Goal: Task Accomplishment & Management: Use online tool/utility

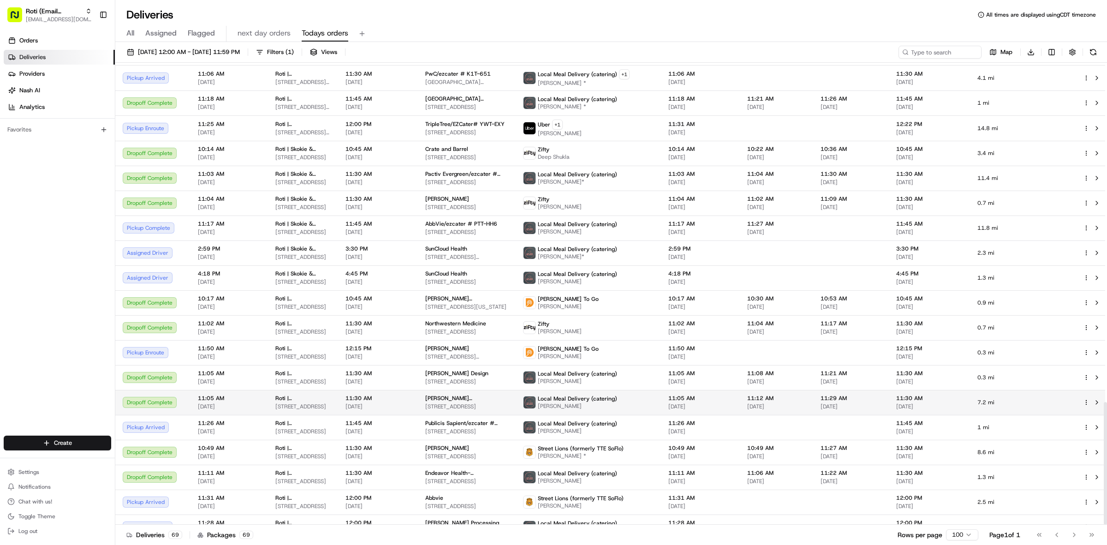
scroll to position [1278, 0]
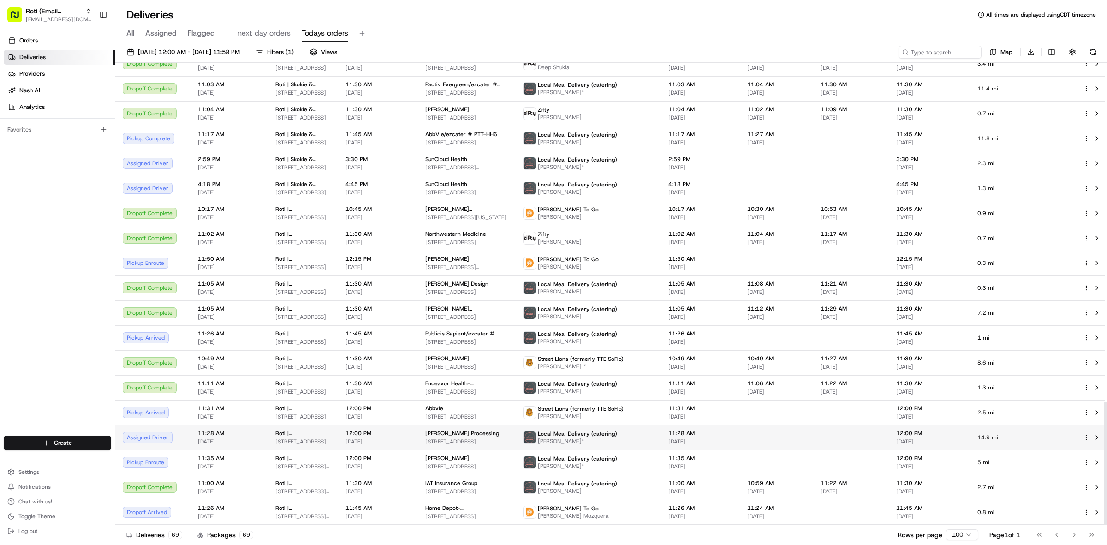
click at [490, 434] on div "[PERSON_NAME] Processing" at bounding box center [466, 432] width 83 height 7
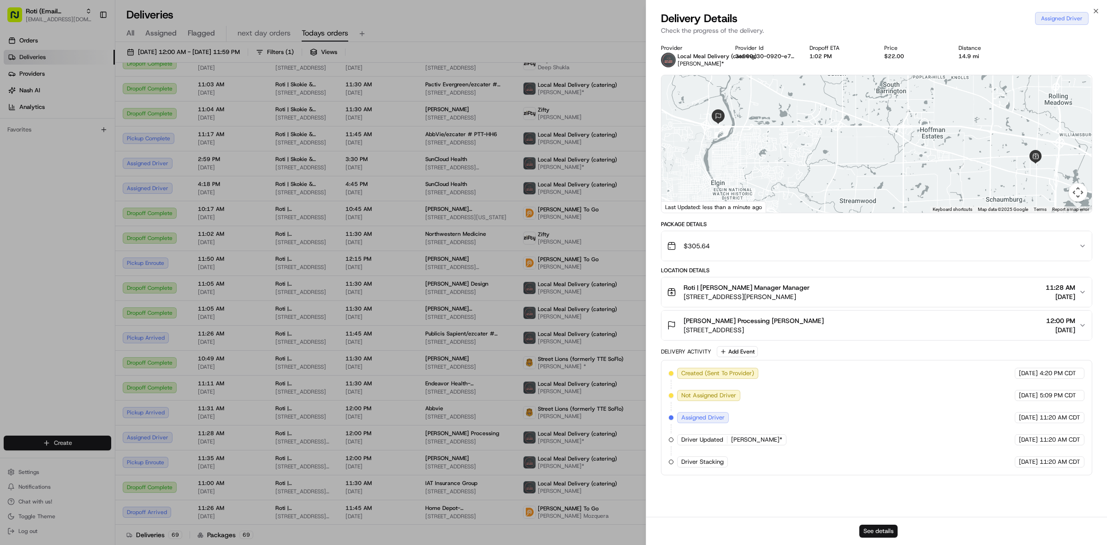
click at [887, 529] on button "See details" at bounding box center [878, 530] width 38 height 13
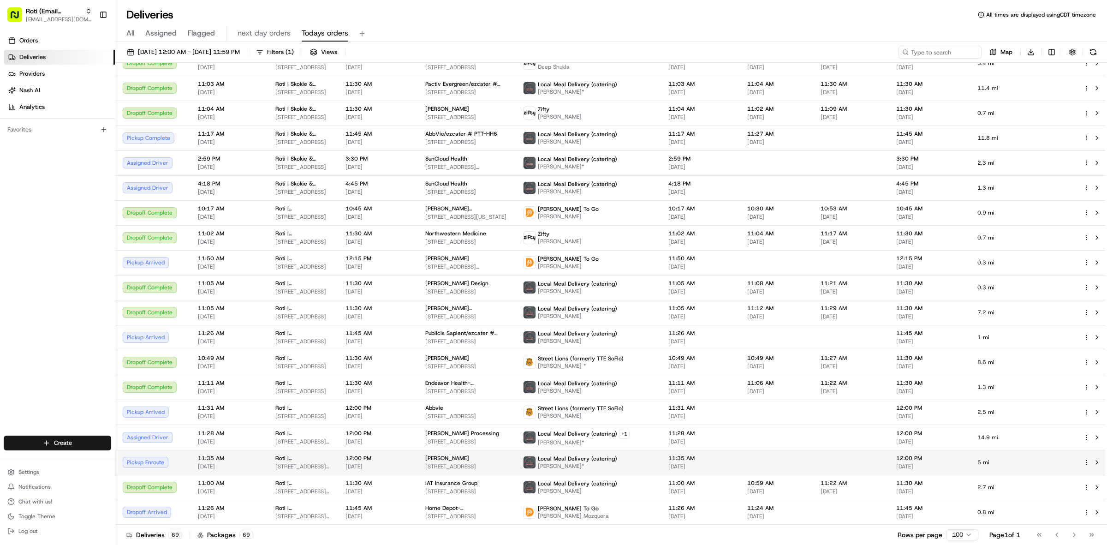
click at [444, 473] on td "Henricksen 1101 W Thorndale Ave, Itasca, IL 60143, USA" at bounding box center [467, 462] width 98 height 25
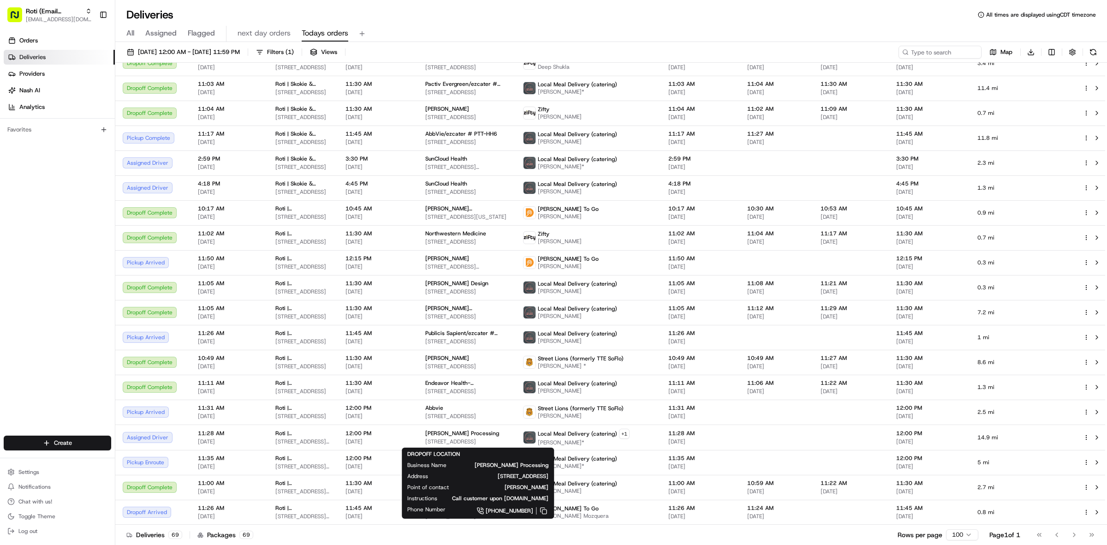
click at [530, 462] on span "[PERSON_NAME] Processing" at bounding box center [504, 464] width 87 height 7
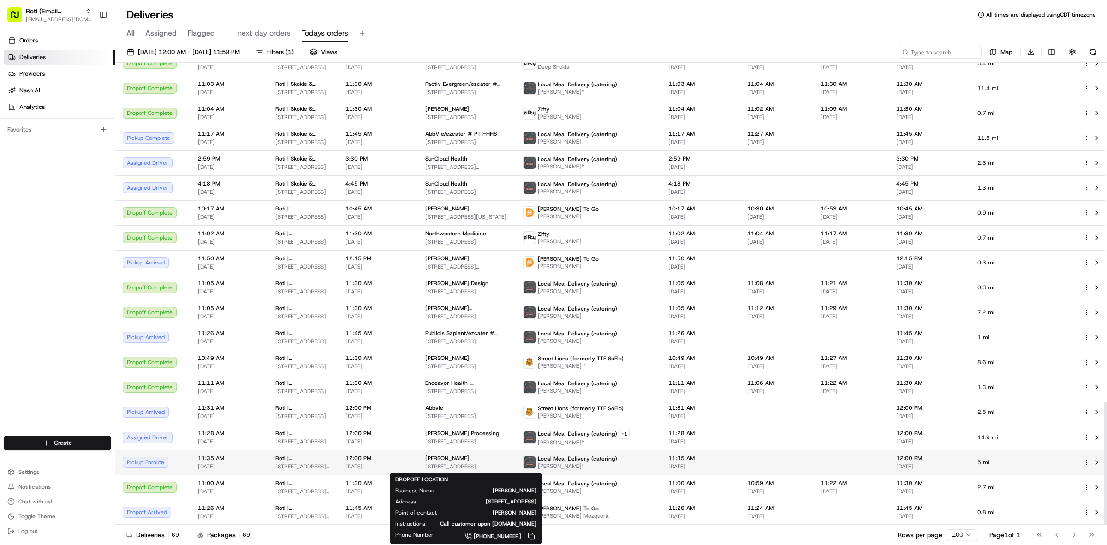
click at [469, 462] on div "Henricksen" at bounding box center [466, 457] width 83 height 7
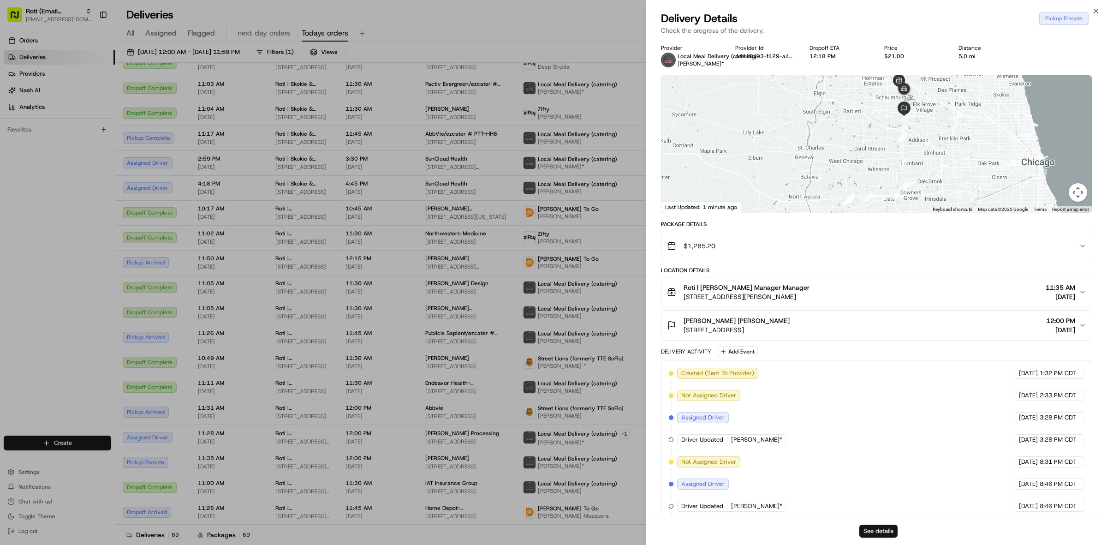
click at [877, 531] on button "See details" at bounding box center [878, 530] width 38 height 13
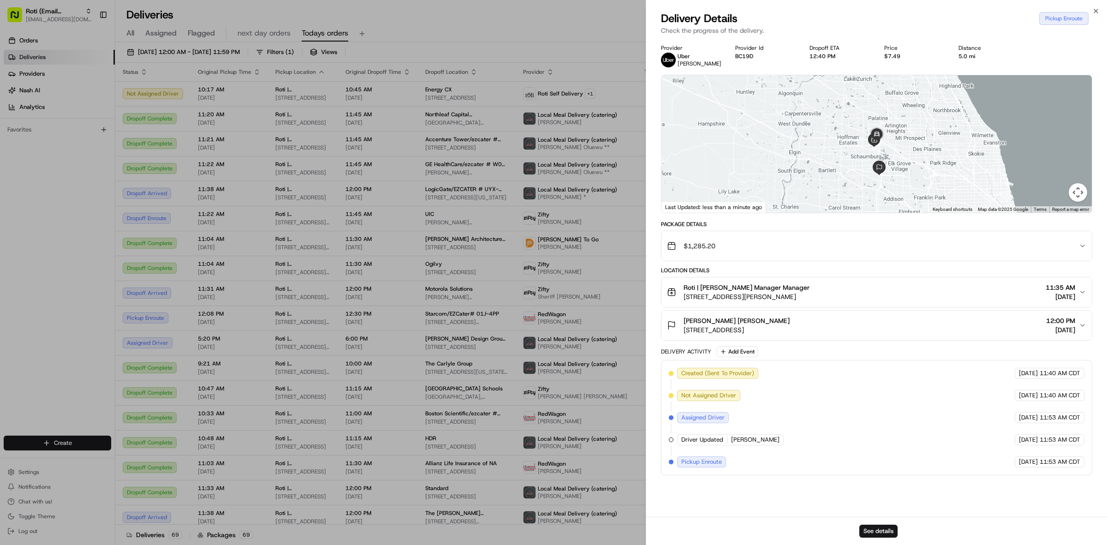
click at [438, 402] on td "University of Chicago Laboratory Schools Middle School Middle School, 5835 S Ki…" at bounding box center [467, 392] width 98 height 25
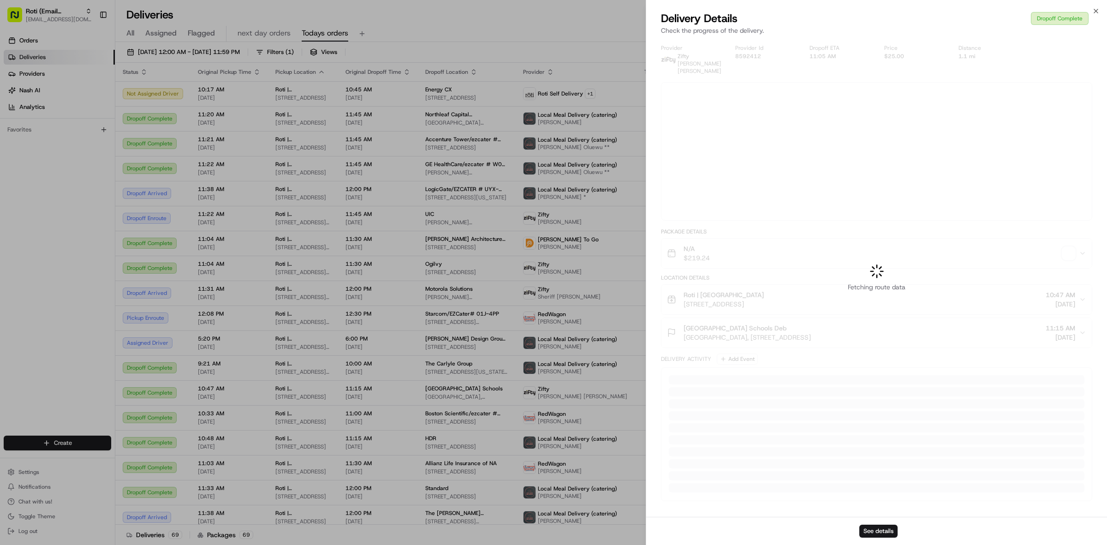
click at [613, 483] on div at bounding box center [553, 272] width 1107 height 545
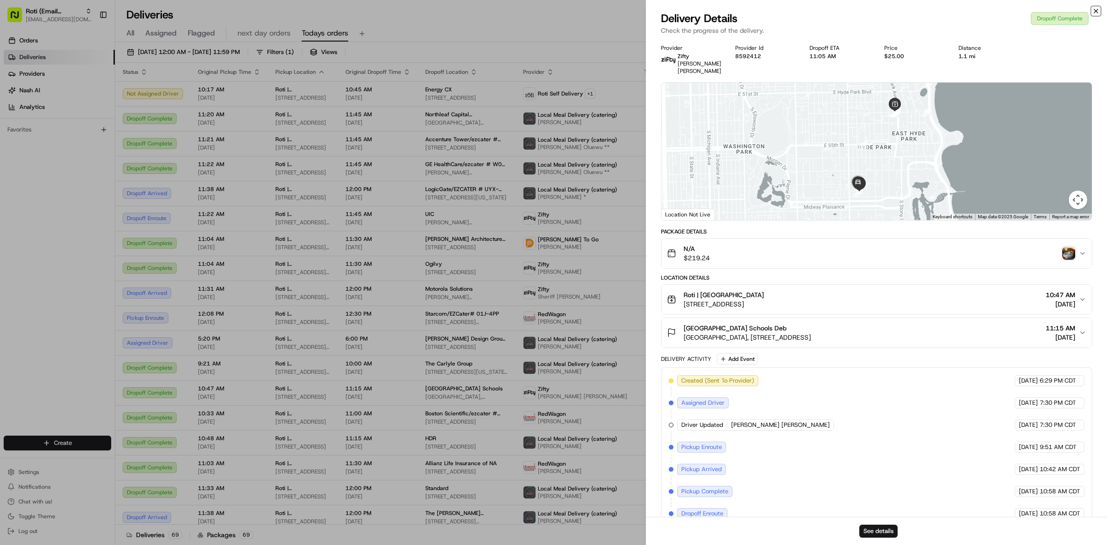
click at [1093, 13] on icon "button" at bounding box center [1095, 10] width 7 height 7
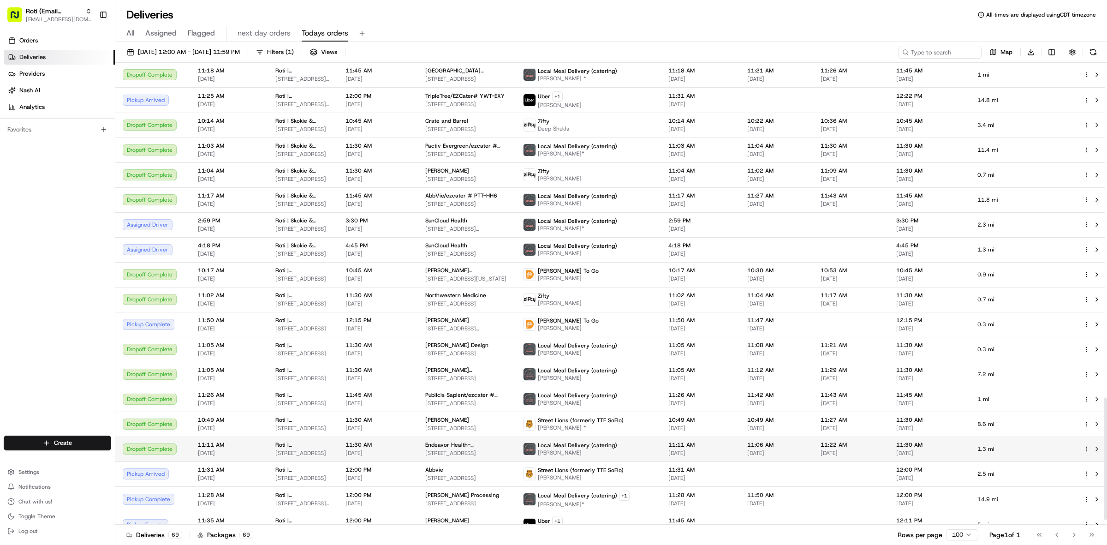
scroll to position [1280, 0]
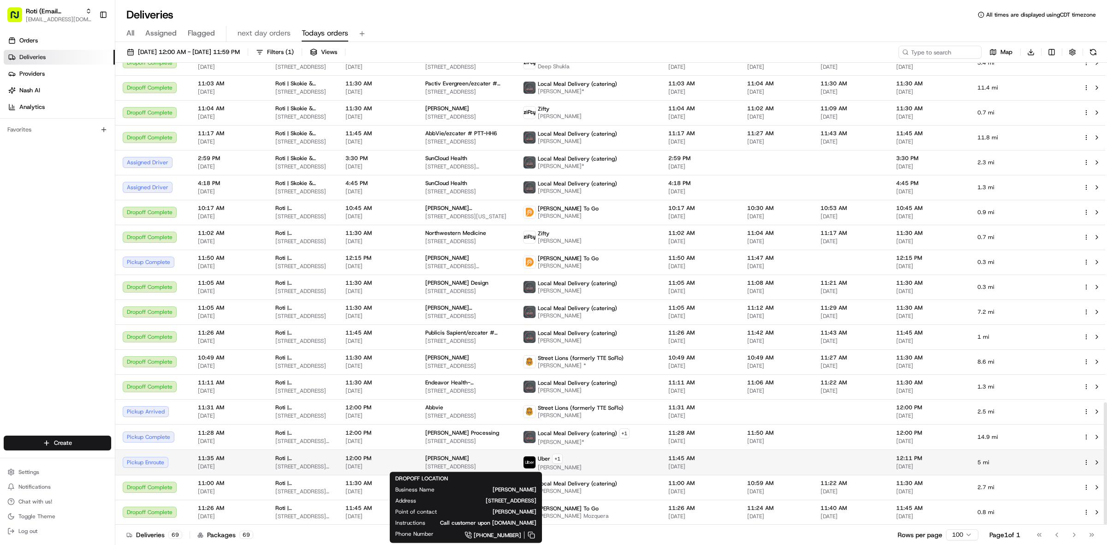
click at [497, 462] on span "1101 W Thorndale Ave, Itasca, IL 60143, USA" at bounding box center [466, 465] width 83 height 7
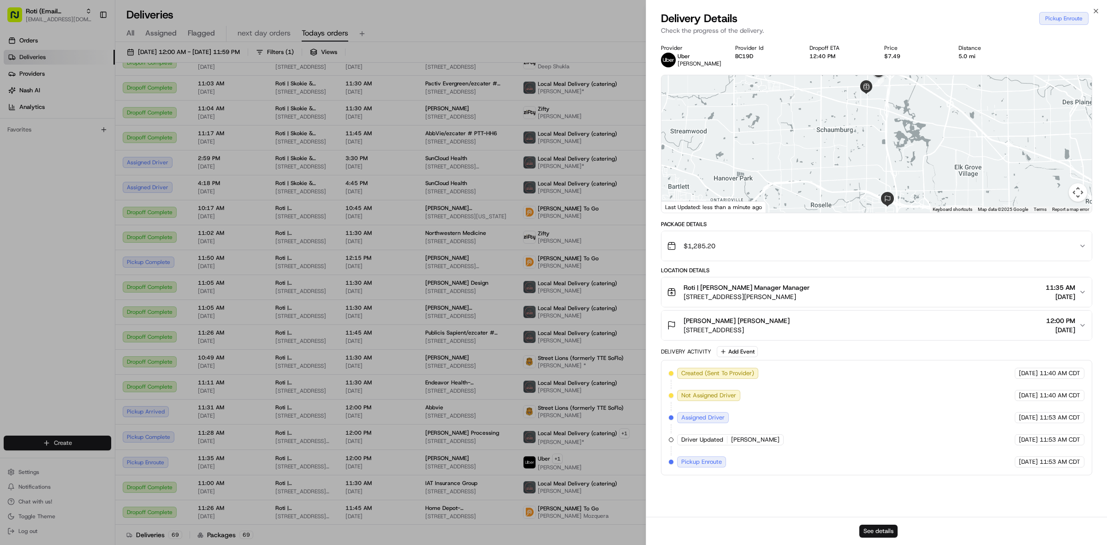
click at [877, 527] on button "See details" at bounding box center [878, 530] width 38 height 13
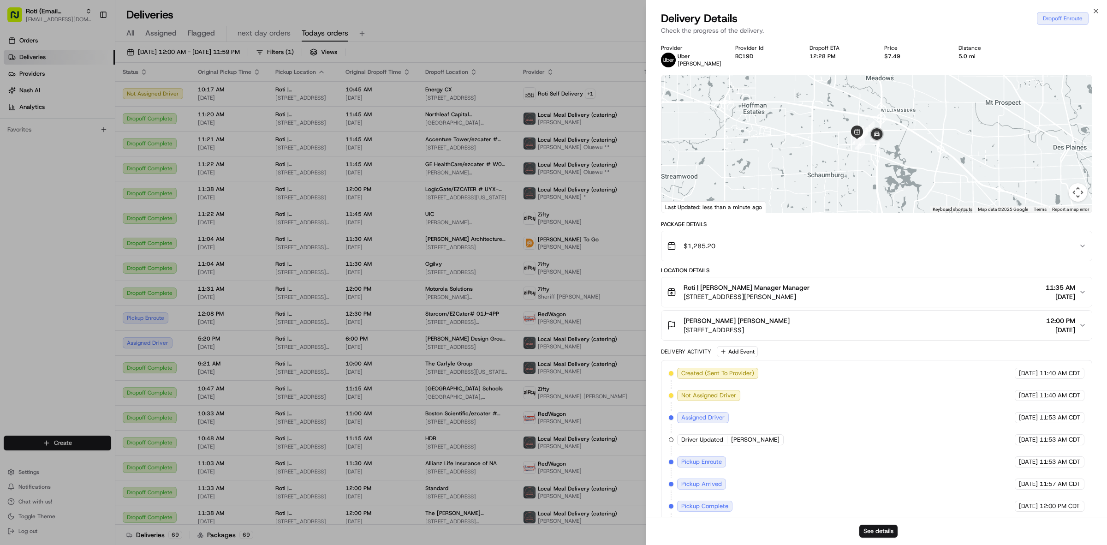
drag, startPoint x: 596, startPoint y: 187, endPoint x: 960, endPoint y: 5, distance: 407.0
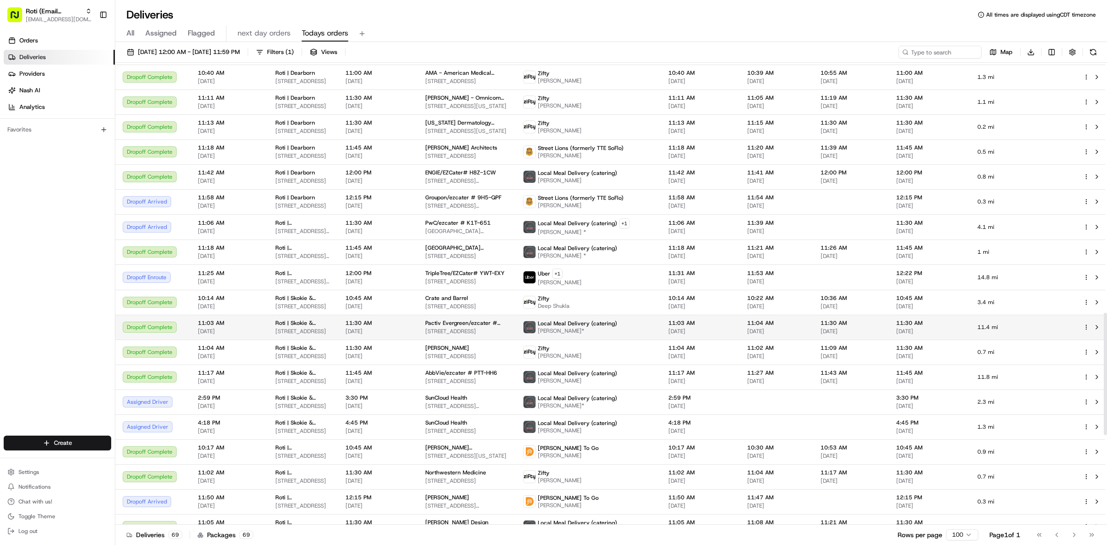
scroll to position [1210, 0]
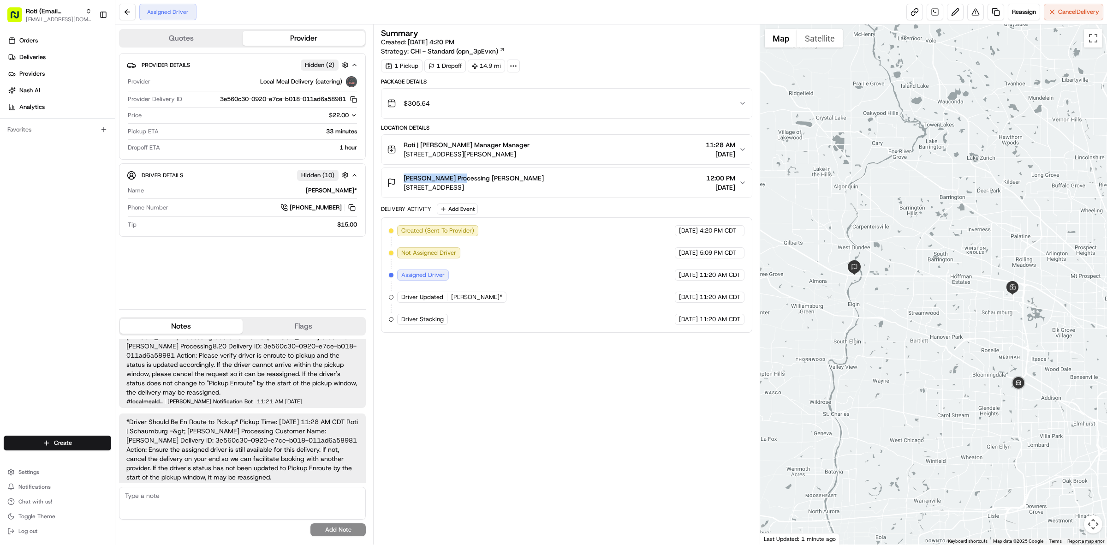
drag, startPoint x: 398, startPoint y: 177, endPoint x: 462, endPoint y: 182, distance: 63.9
click at [462, 182] on div "[PERSON_NAME] Processing [PERSON_NAME] [STREET_ADDRESS]" at bounding box center [465, 182] width 157 height 18
copy span "[PERSON_NAME] Processing"
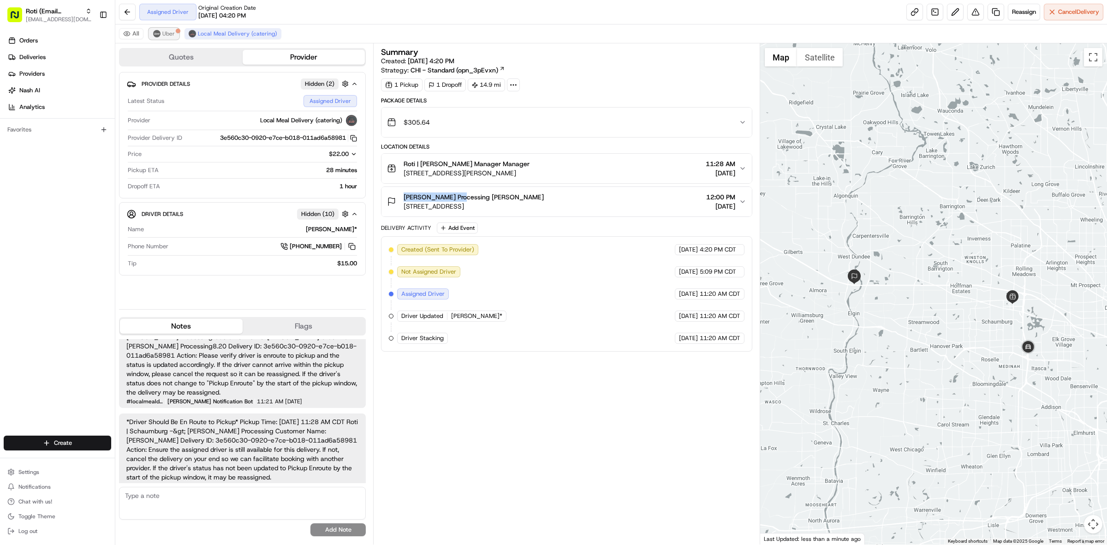
click at [171, 32] on span "Uber" at bounding box center [168, 33] width 12 height 7
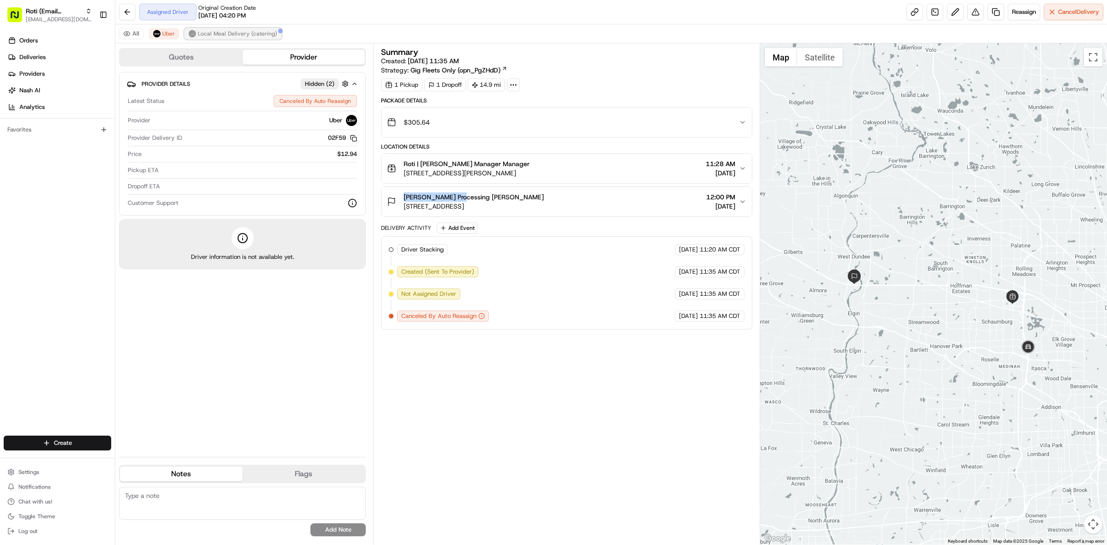
click at [217, 31] on span "Local Meal Delivery (catering)" at bounding box center [237, 33] width 79 height 7
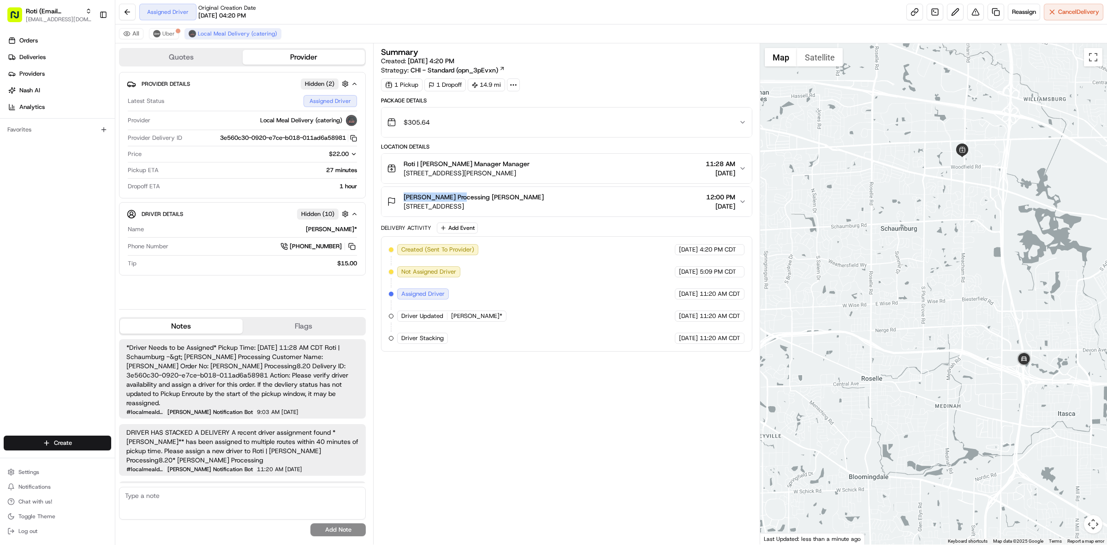
drag, startPoint x: 1041, startPoint y: 304, endPoint x: 1006, endPoint y: 282, distance: 41.1
click at [1006, 282] on div at bounding box center [933, 293] width 347 height 501
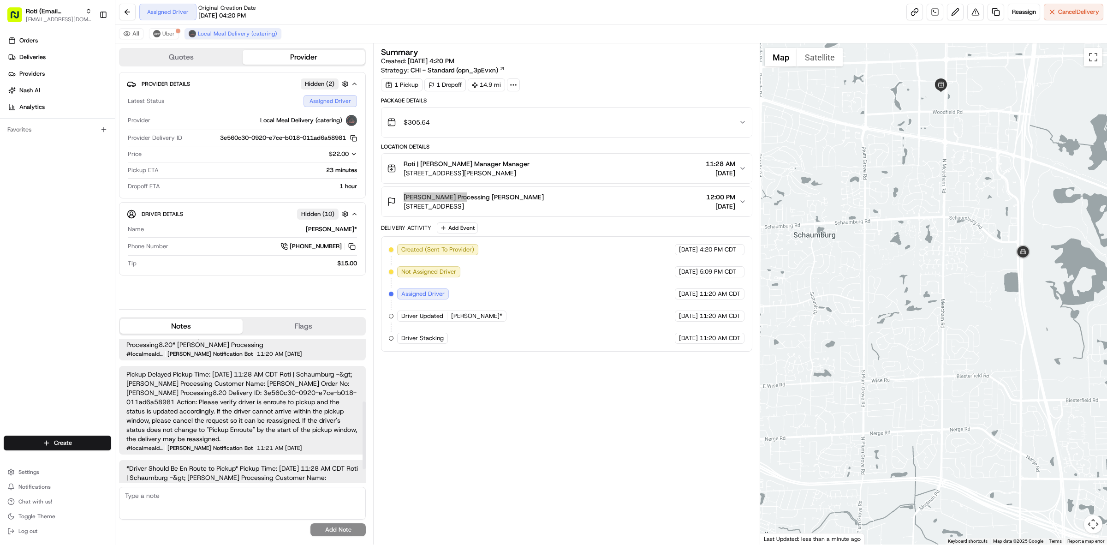
scroll to position [162, 0]
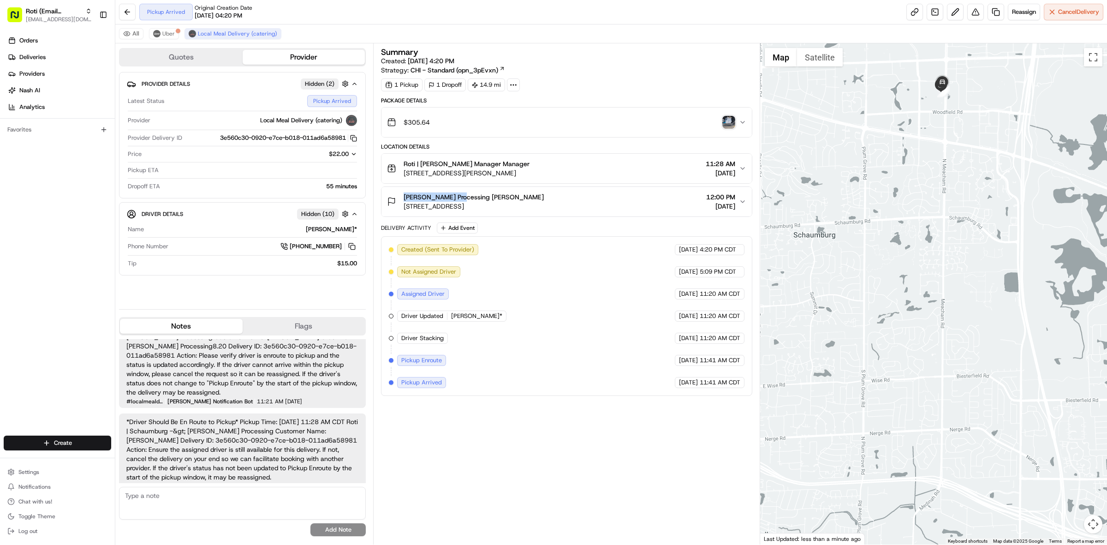
click at [731, 127] on img "button" at bounding box center [728, 122] width 13 height 13
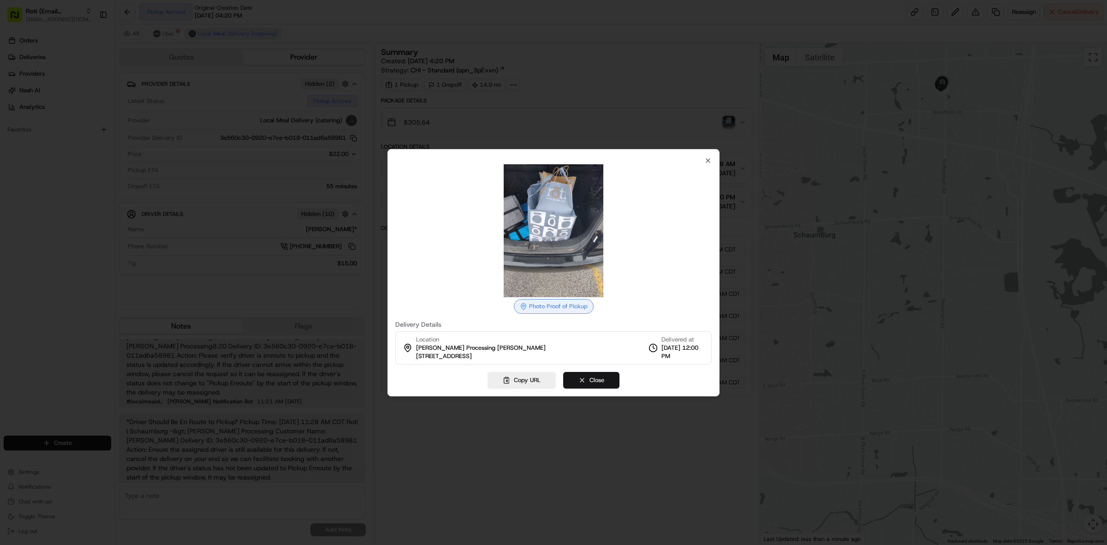
click at [582, 372] on button "Close" at bounding box center [591, 380] width 56 height 17
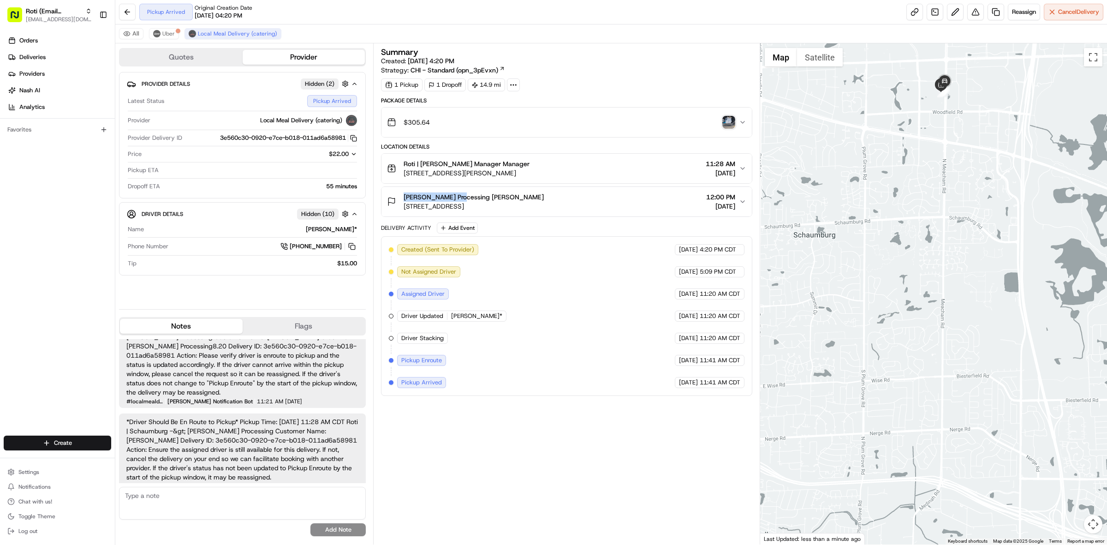
click at [730, 127] on img "button" at bounding box center [728, 122] width 13 height 13
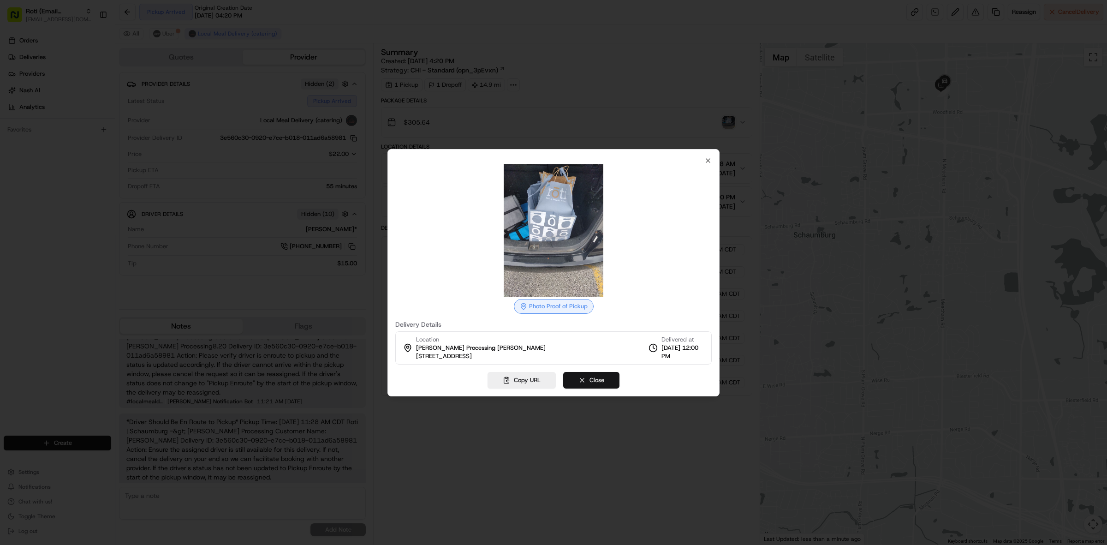
click at [586, 377] on button "Close" at bounding box center [591, 380] width 56 height 17
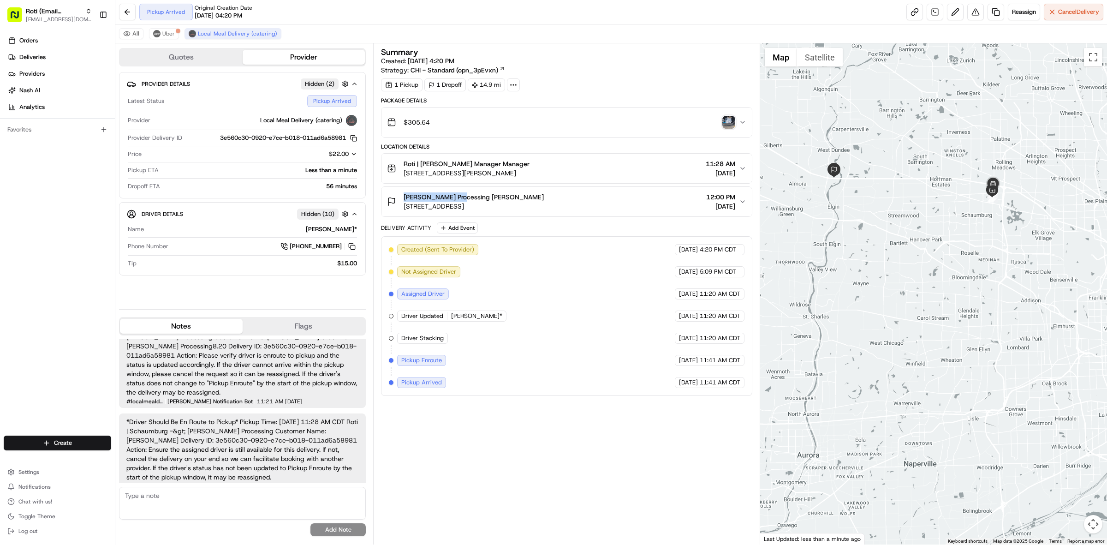
drag, startPoint x: 404, startPoint y: 207, endPoint x: 496, endPoint y: 207, distance: 91.8
click at [496, 207] on span "[STREET_ADDRESS]" at bounding box center [473, 205] width 140 height 9
drag, startPoint x: 525, startPoint y: 196, endPoint x: 519, endPoint y: 198, distance: 5.8
click at [526, 196] on div "[PERSON_NAME] Processing [PERSON_NAME] [STREET_ADDRESS] 12:00 PM [DATE]" at bounding box center [563, 201] width 352 height 18
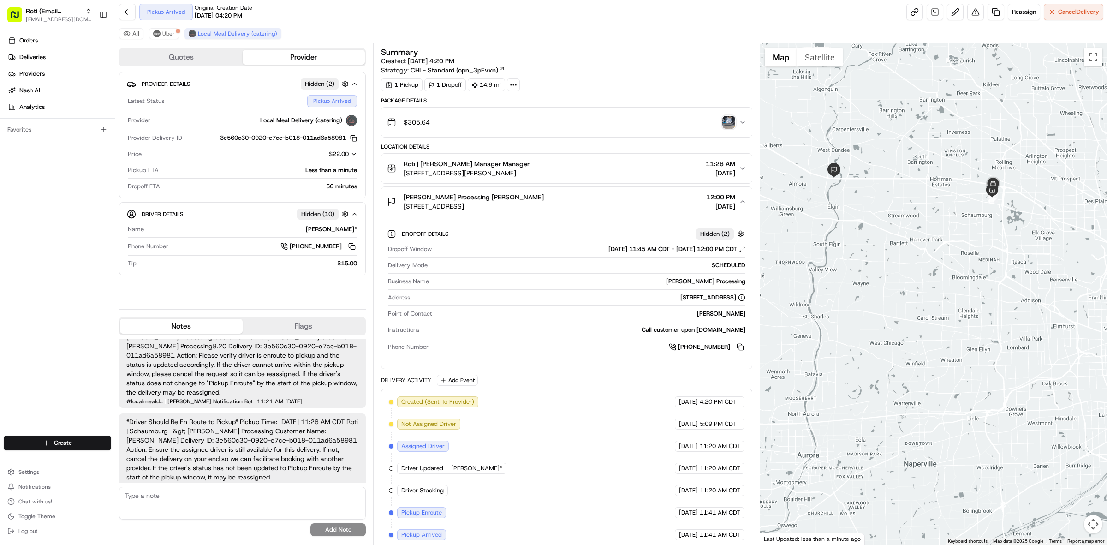
drag, startPoint x: 402, startPoint y: 194, endPoint x: 520, endPoint y: 208, distance: 119.0
click at [520, 208] on div "[PERSON_NAME] Processing [PERSON_NAME] [STREET_ADDRESS] 12:00 PM [DATE]" at bounding box center [563, 201] width 352 height 18
copy div "[PERSON_NAME] Processing [PERSON_NAME] [STREET_ADDRESS]"
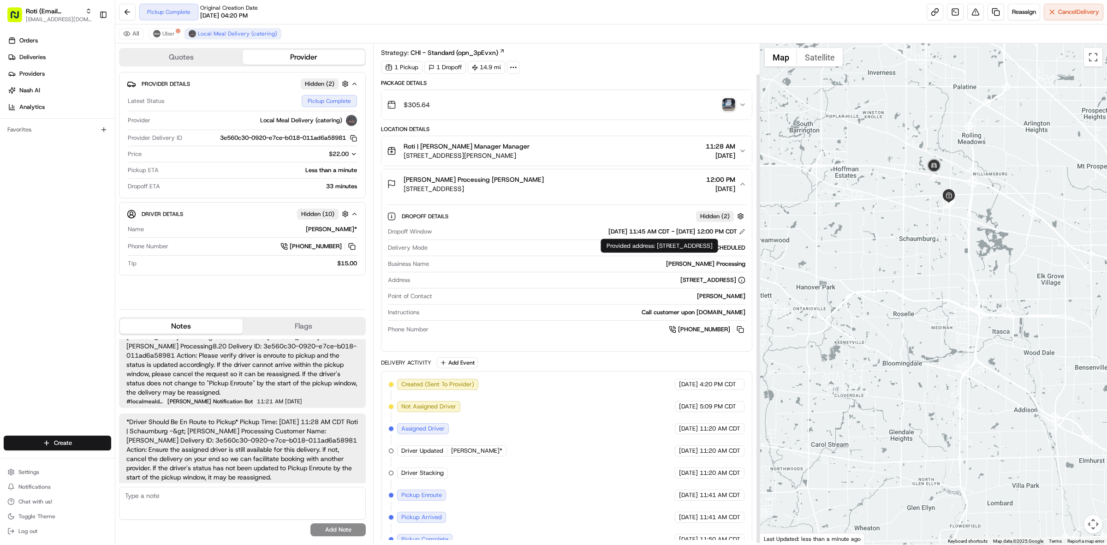
scroll to position [33, 0]
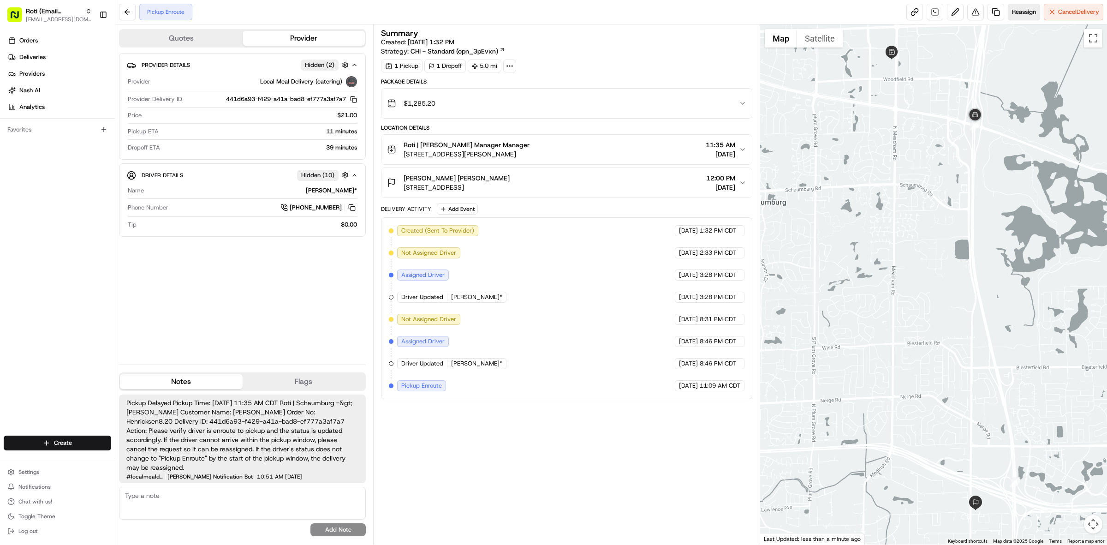
click at [1016, 18] on button "Reassign" at bounding box center [1023, 12] width 32 height 17
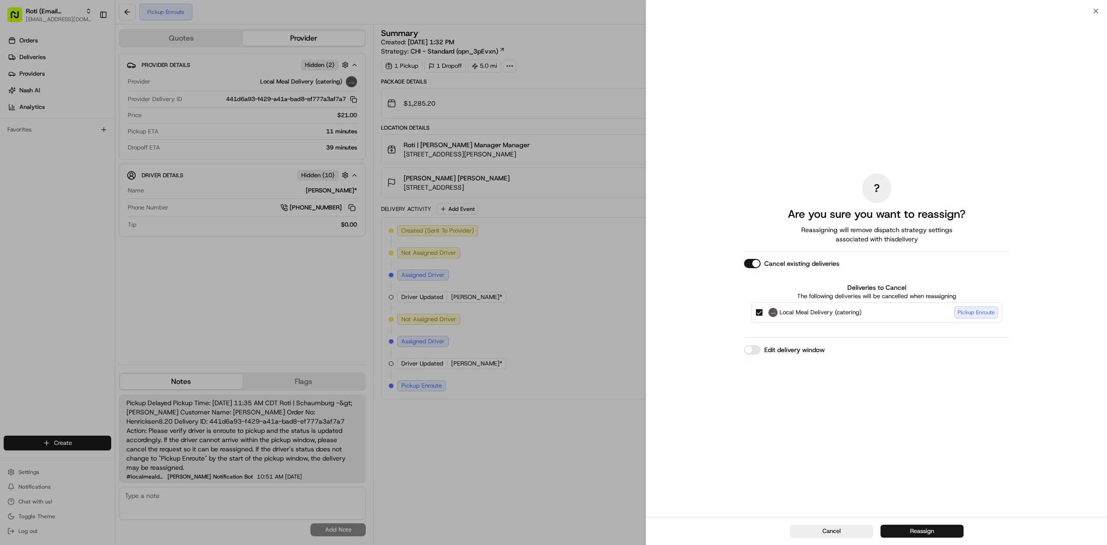
click at [941, 527] on button "Reassign" at bounding box center [921, 530] width 83 height 13
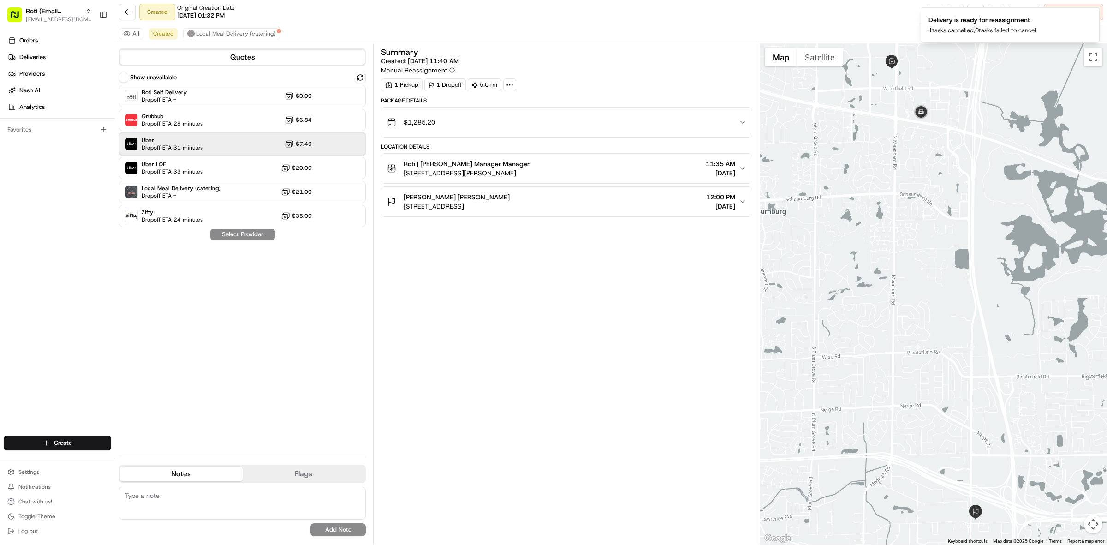
click at [236, 144] on div "Uber Dropoff ETA 31 minutes $7.49" at bounding box center [242, 144] width 247 height 22
click at [243, 232] on button "Assign Provider" at bounding box center [242, 234] width 65 height 11
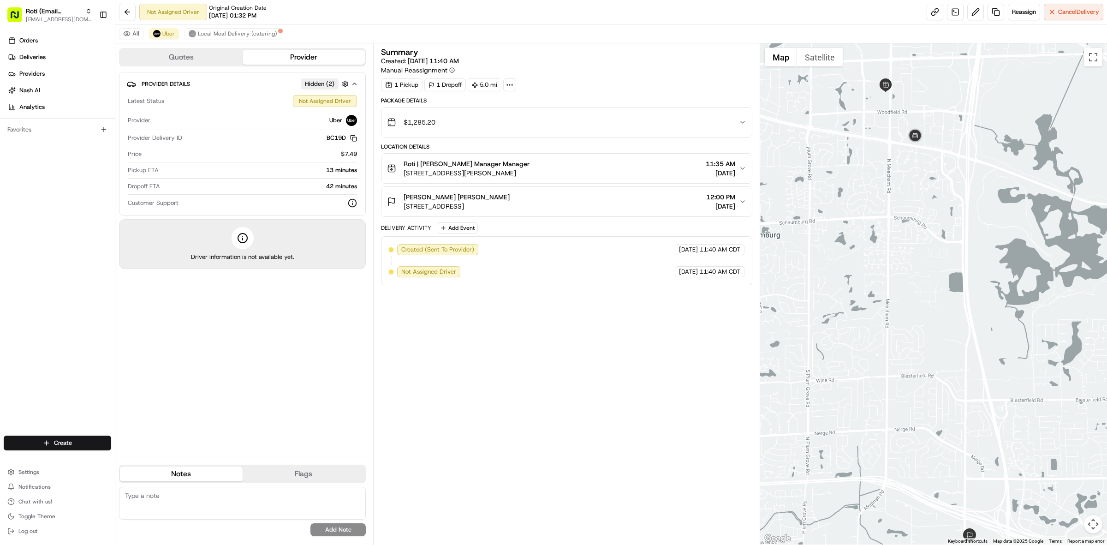
drag, startPoint x: 918, startPoint y: 86, endPoint x: 912, endPoint y: 113, distance: 28.4
click at [912, 113] on div at bounding box center [933, 293] width 347 height 501
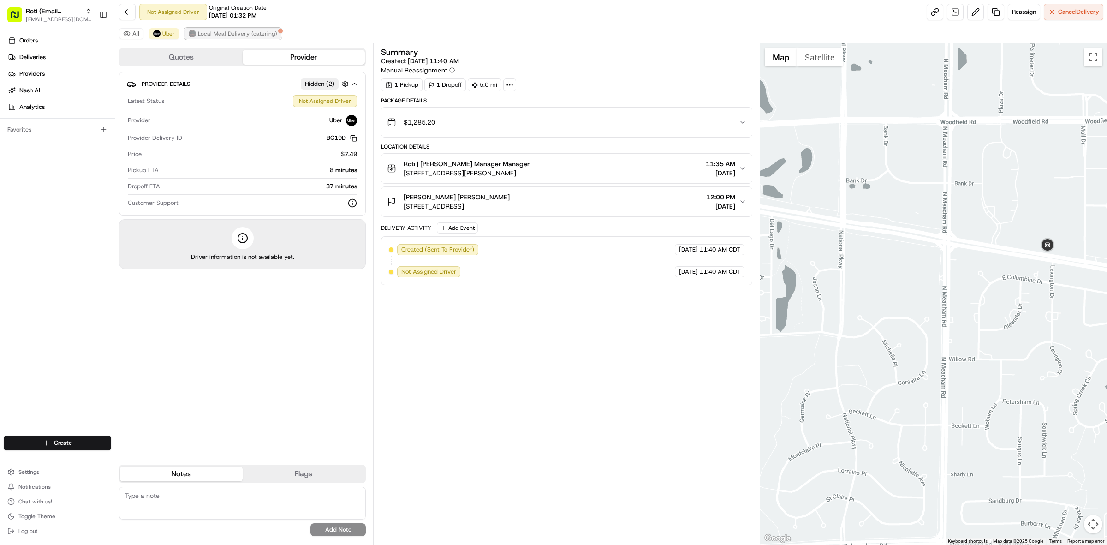
click at [249, 39] on button "Local Meal Delivery (catering)" at bounding box center [232, 33] width 97 height 11
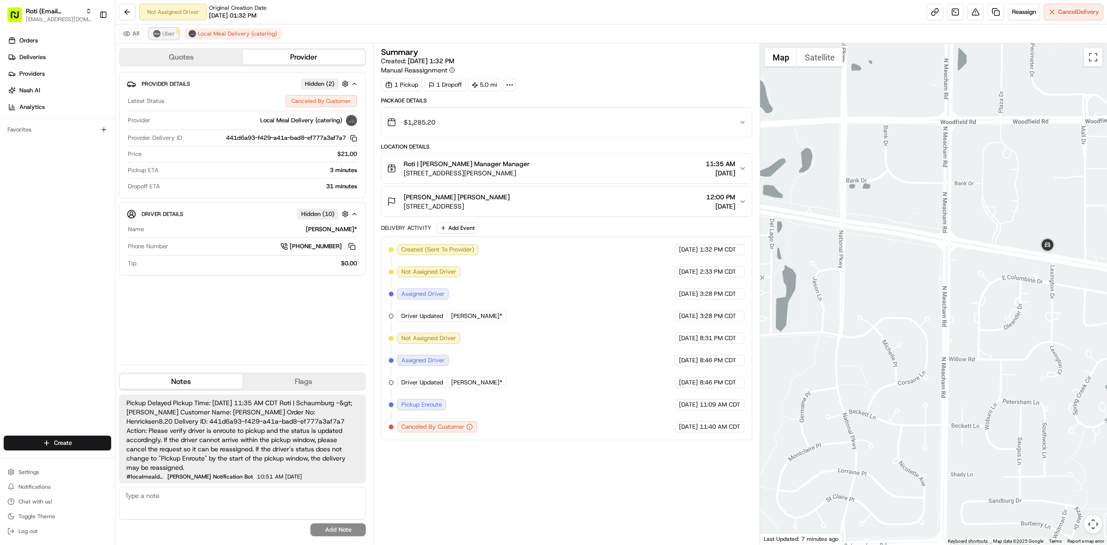
click at [173, 35] on span "Uber" at bounding box center [168, 33] width 12 height 7
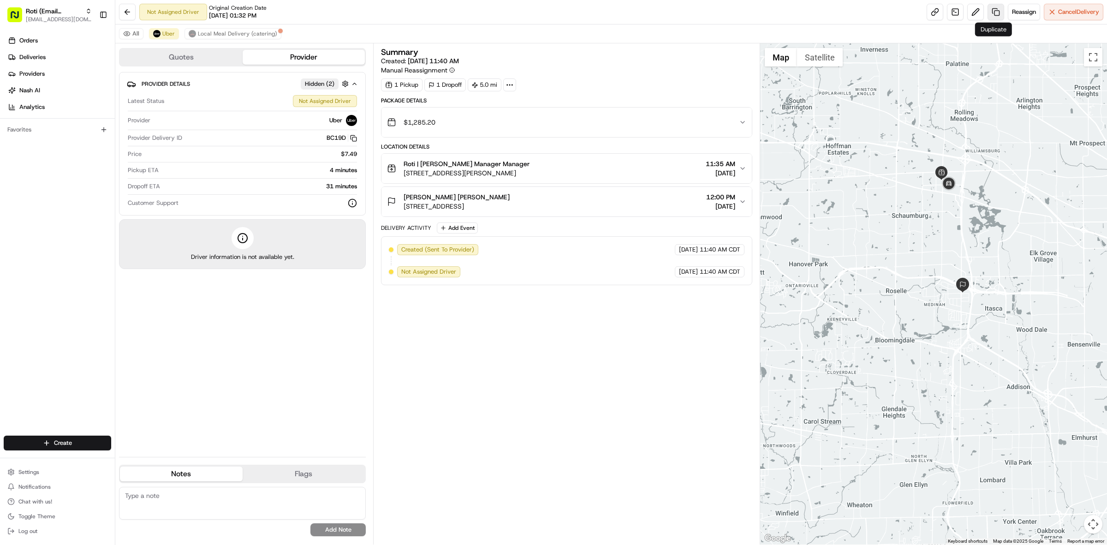
click at [994, 12] on link at bounding box center [995, 12] width 17 height 17
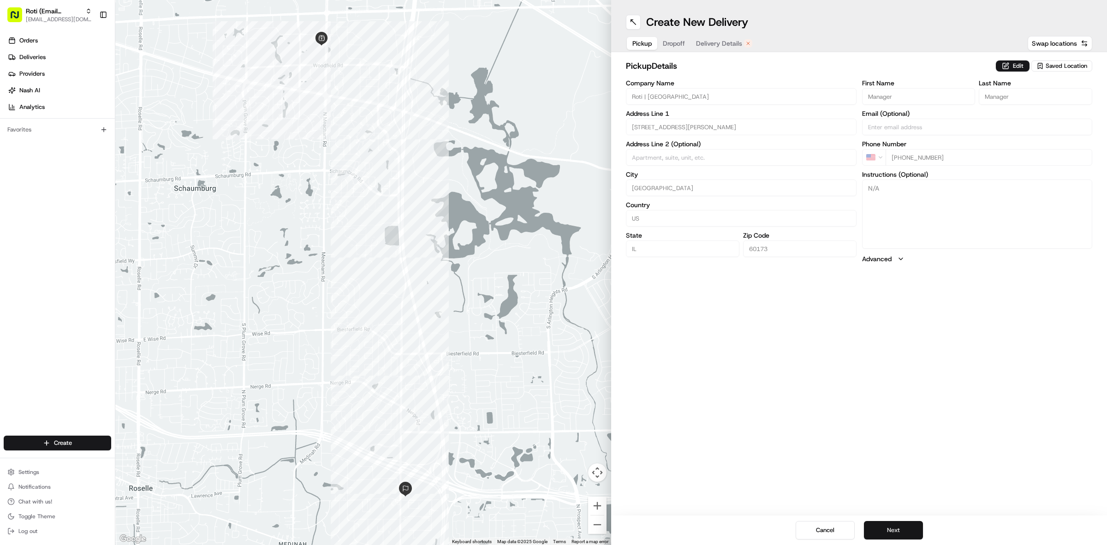
click at [883, 529] on button "Next" at bounding box center [893, 530] width 59 height 18
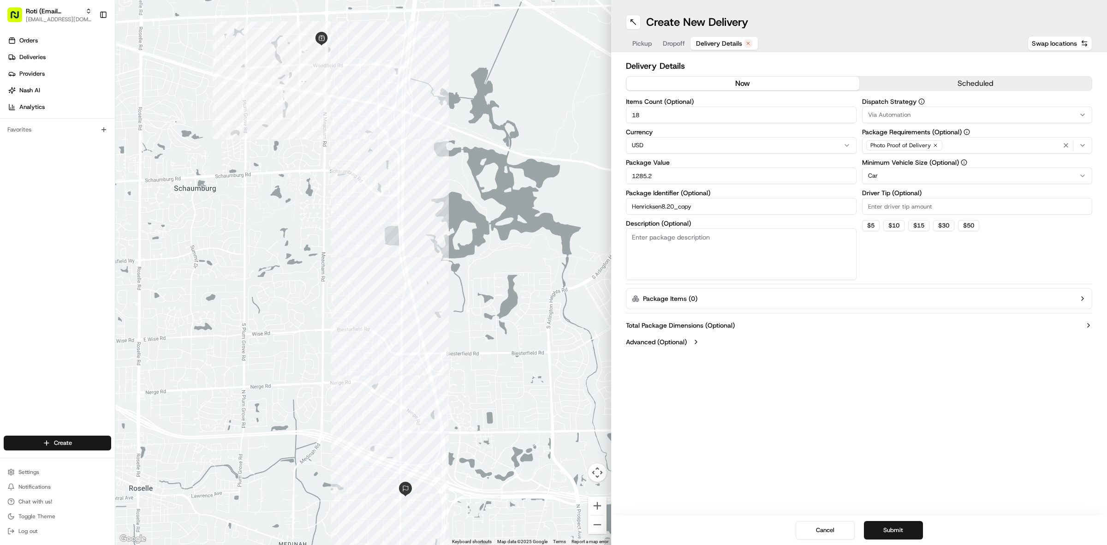
click at [804, 84] on button "now" at bounding box center [742, 84] width 233 height 14
click at [884, 110] on button "Via Automation" at bounding box center [977, 115] width 231 height 17
click at [915, 201] on div "Gig Fleets Only" at bounding box center [928, 207] width 132 height 14
click at [890, 523] on html "Roti (Email Parsing) agarcia@roti.com Toggle Sidebar Orders Deliveries Provider…" at bounding box center [553, 272] width 1107 height 545
click at [907, 524] on button "Submit" at bounding box center [893, 530] width 59 height 18
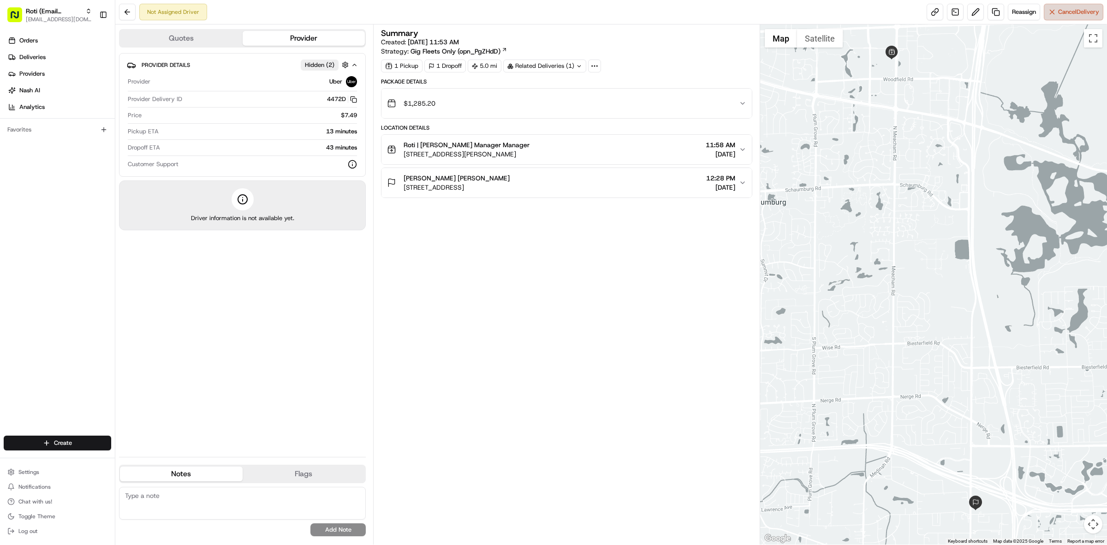
click at [1054, 9] on button "Cancel Delivery" at bounding box center [1072, 12] width 59 height 17
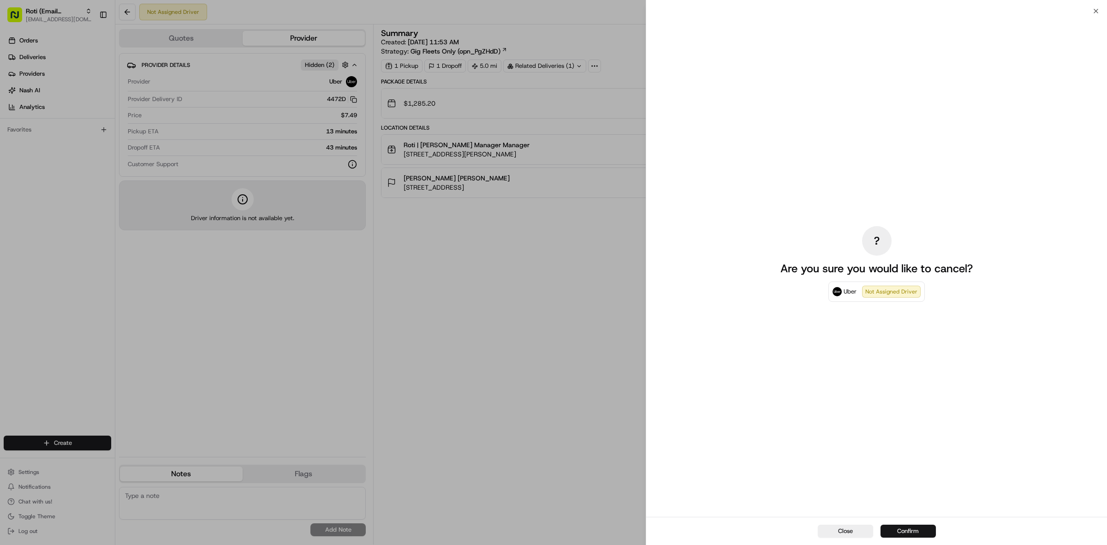
click at [895, 532] on button "Confirm" at bounding box center [907, 530] width 55 height 13
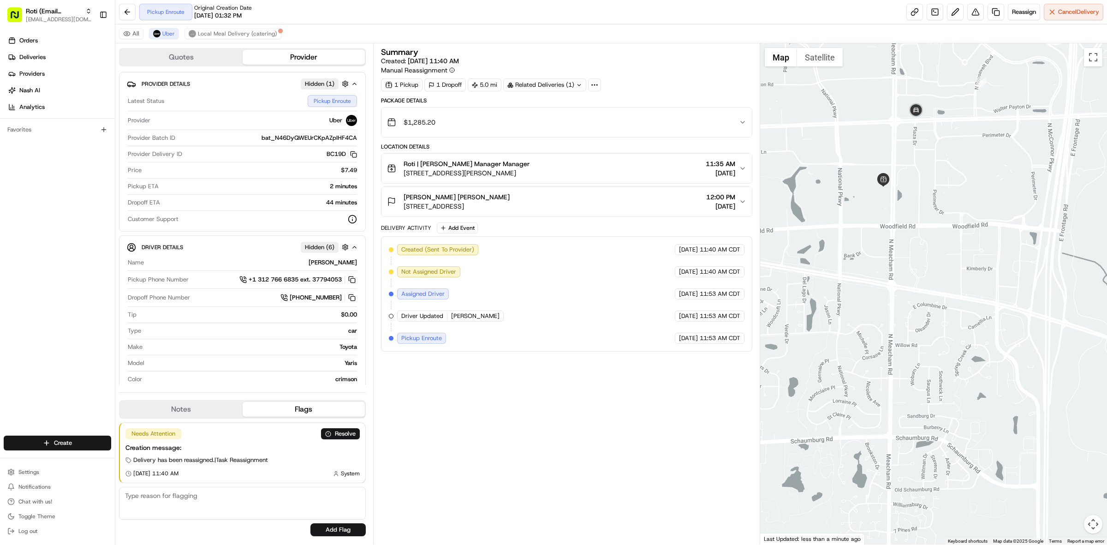
drag, startPoint x: 895, startPoint y: 157, endPoint x: 935, endPoint y: 172, distance: 41.9
click at [935, 172] on div at bounding box center [933, 293] width 347 height 501
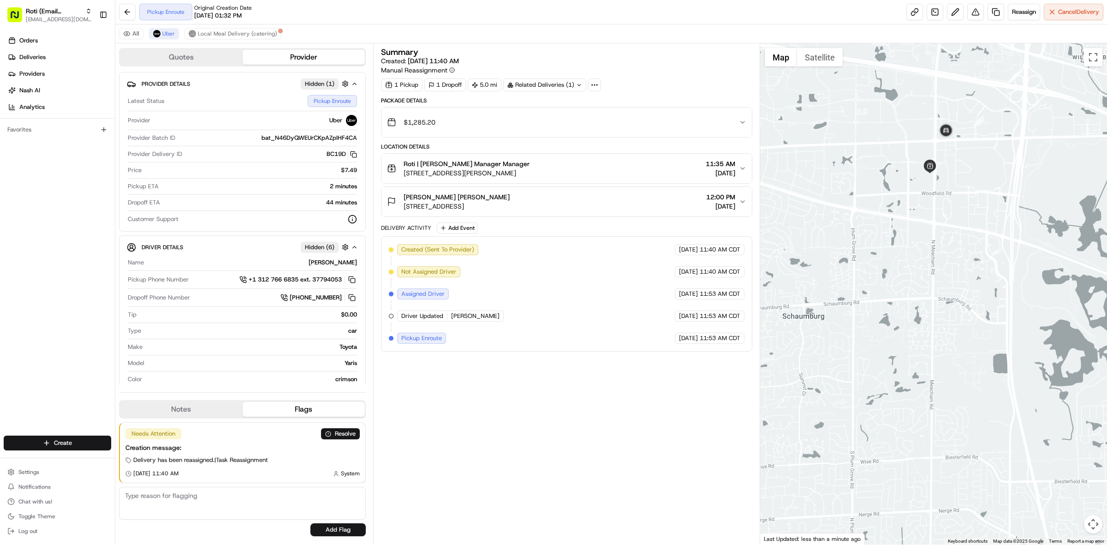
drag, startPoint x: 933, startPoint y: 169, endPoint x: 950, endPoint y: 154, distance: 22.6
click at [950, 154] on div at bounding box center [933, 293] width 347 height 501
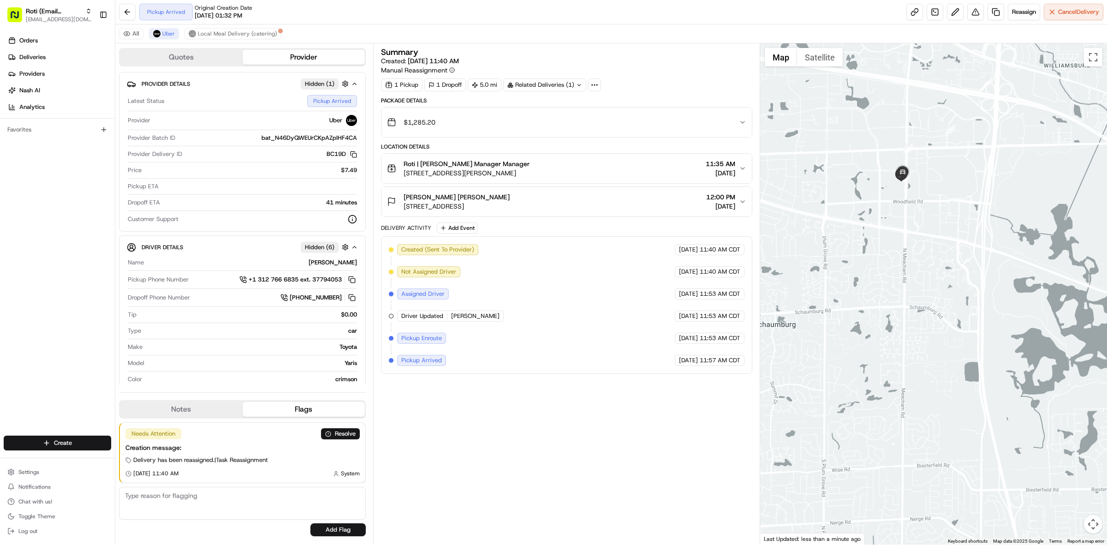
drag, startPoint x: 404, startPoint y: 195, endPoint x: 492, endPoint y: 199, distance: 88.1
click at [492, 199] on div "Henricksen Michelle Delporte" at bounding box center [456, 196] width 106 height 9
copy span "Henricksen Michelle Delporte"
